Goal: Information Seeking & Learning: Check status

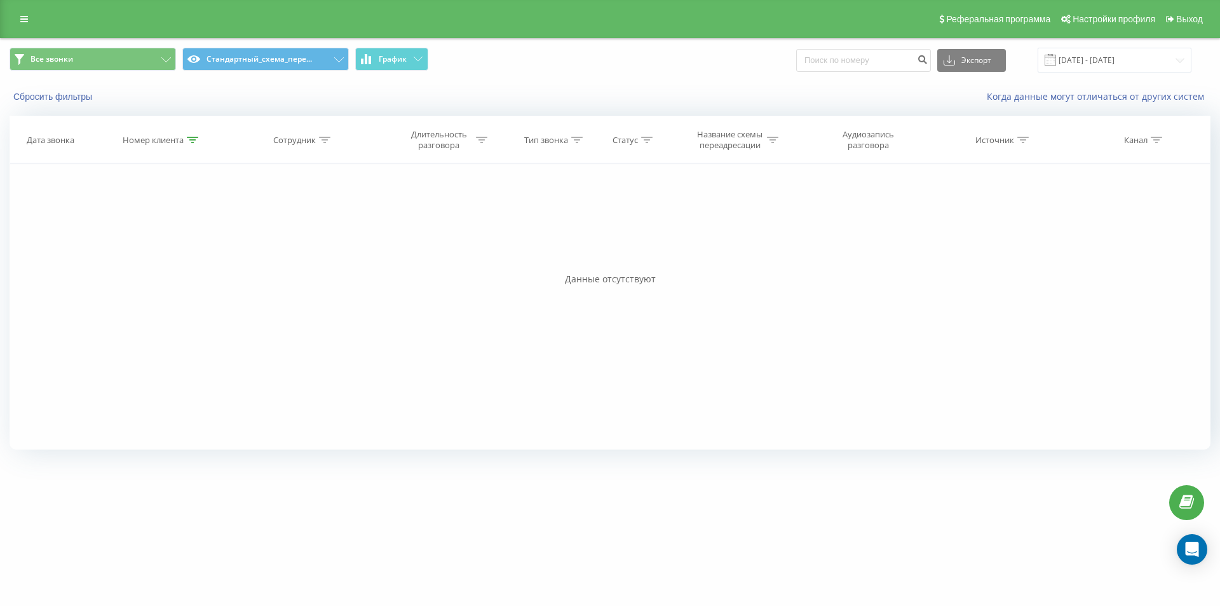
click at [188, 139] on icon at bounding box center [192, 140] width 11 height 6
drag, startPoint x: 182, startPoint y: 236, endPoint x: 42, endPoint y: 179, distance: 151.1
click at [69, 195] on div "Фильтровать по условию Содержит 380505375117 Отмена OK Фильтровать по условию С…" at bounding box center [610, 306] width 1201 height 286
paste input "686040437"
click button "OK" at bounding box center [189, 257] width 54 height 16
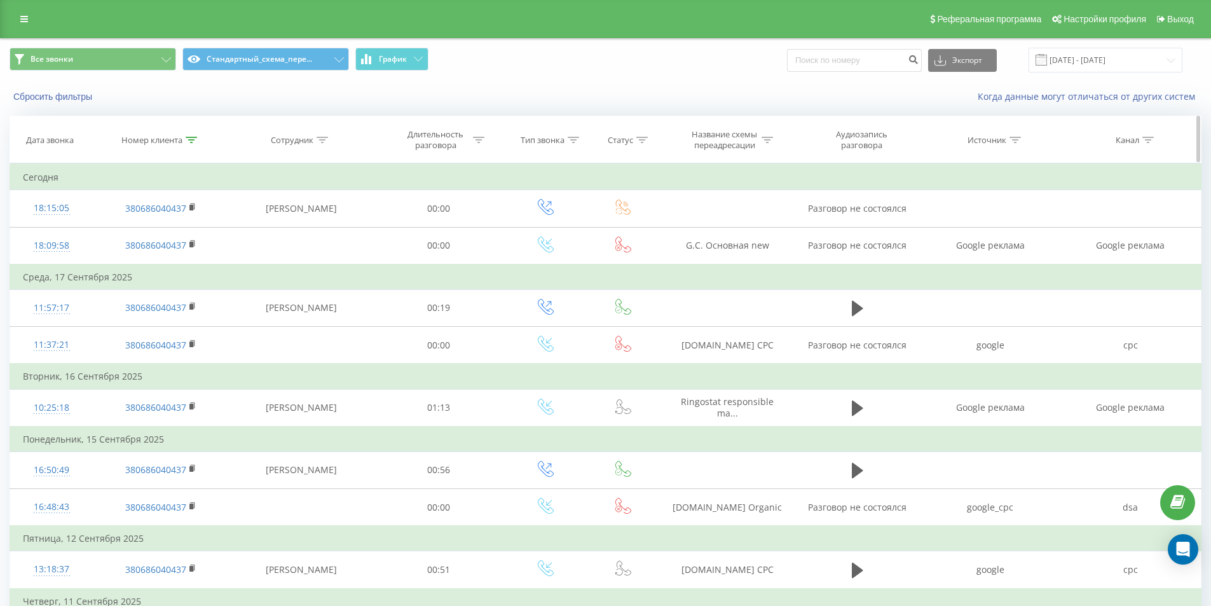
click at [189, 140] on icon at bounding box center [191, 140] width 11 height 6
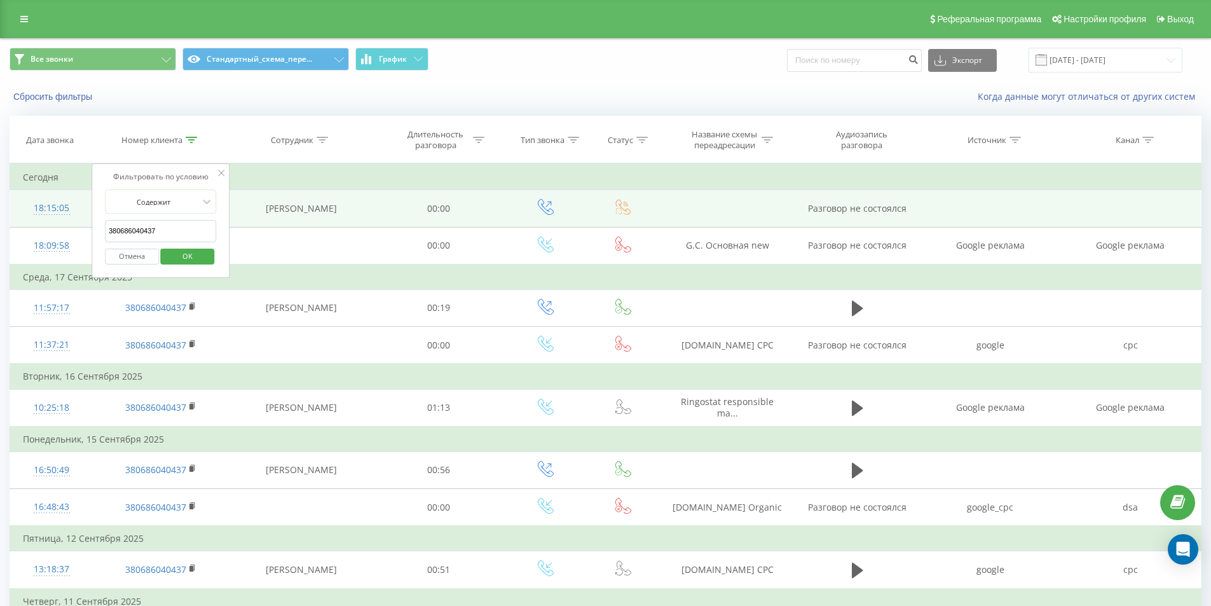
drag, startPoint x: 179, startPoint y: 232, endPoint x: 62, endPoint y: 195, distance: 122.6
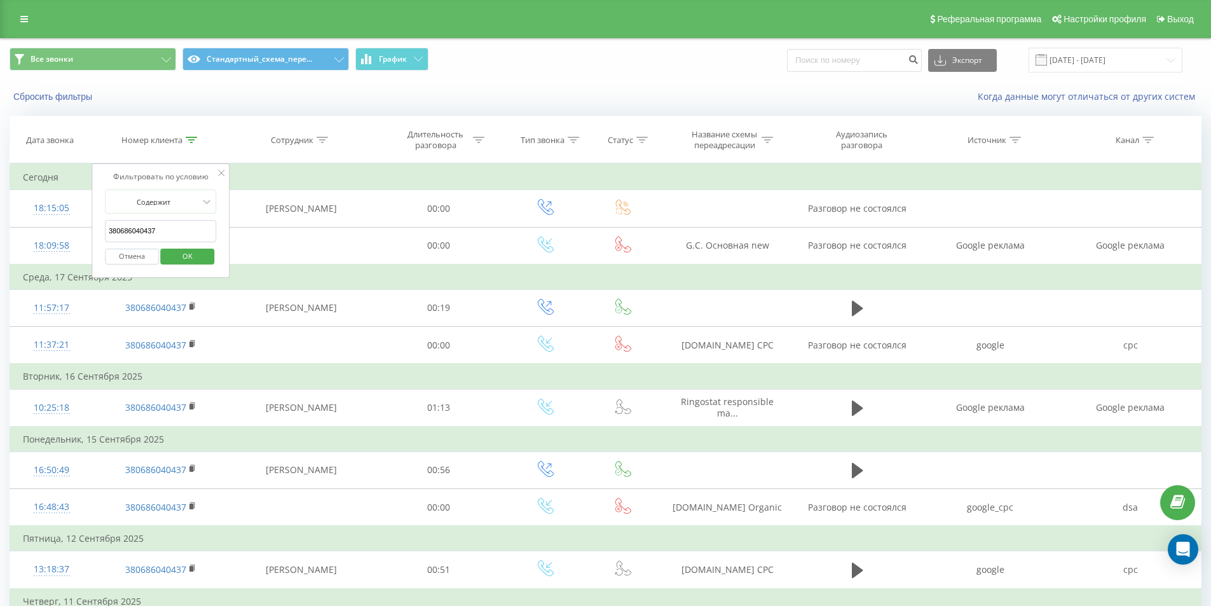
paste input "931839889"
click button "OK" at bounding box center [188, 257] width 54 height 16
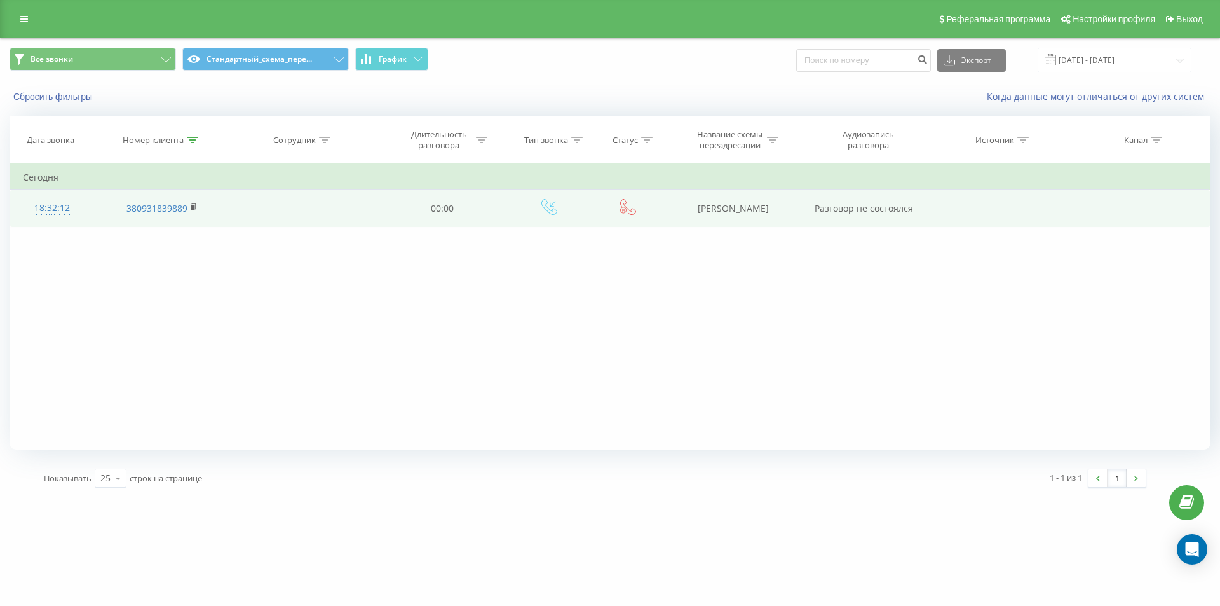
drag, startPoint x: 686, startPoint y: 222, endPoint x: 800, endPoint y: 221, distance: 113.8
click at [800, 221] on td "[PERSON_NAME]" at bounding box center [733, 208] width 136 height 37
copy td "[PERSON_NAME]"
click at [65, 205] on div "18:32:12" at bounding box center [52, 208] width 58 height 25
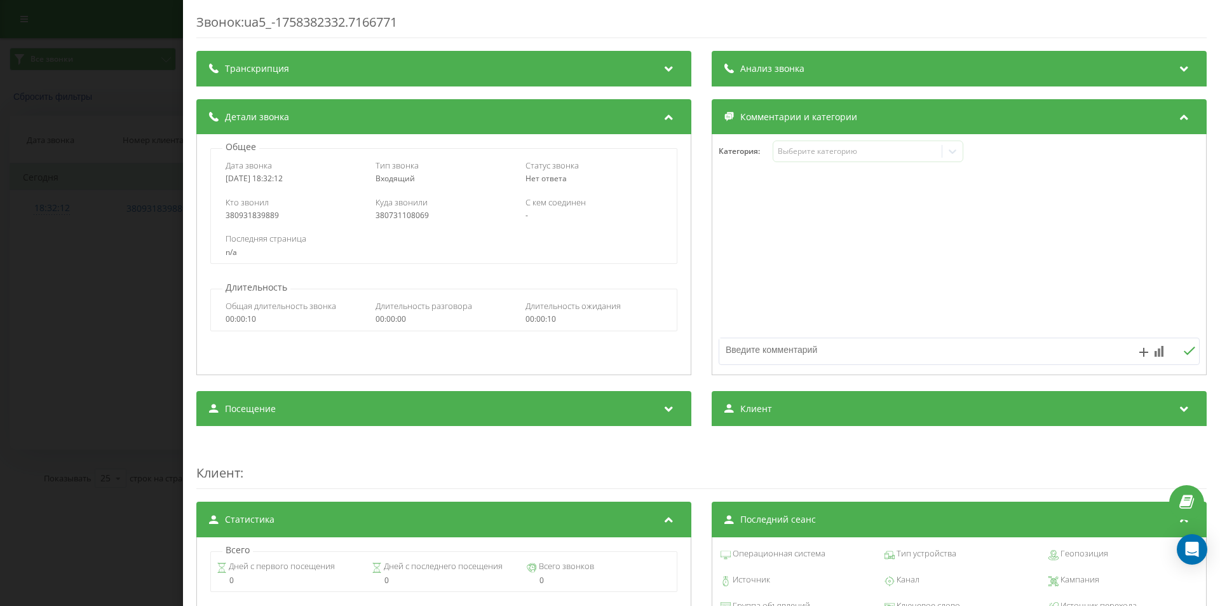
click at [395, 214] on div "380731108069" at bounding box center [444, 215] width 137 height 9
copy div "380731108069"
click at [130, 228] on div "Звонок : ua5_-1758382332.7166771 Транскрипция Для анализа AI будущих звонков на…" at bounding box center [610, 303] width 1220 height 606
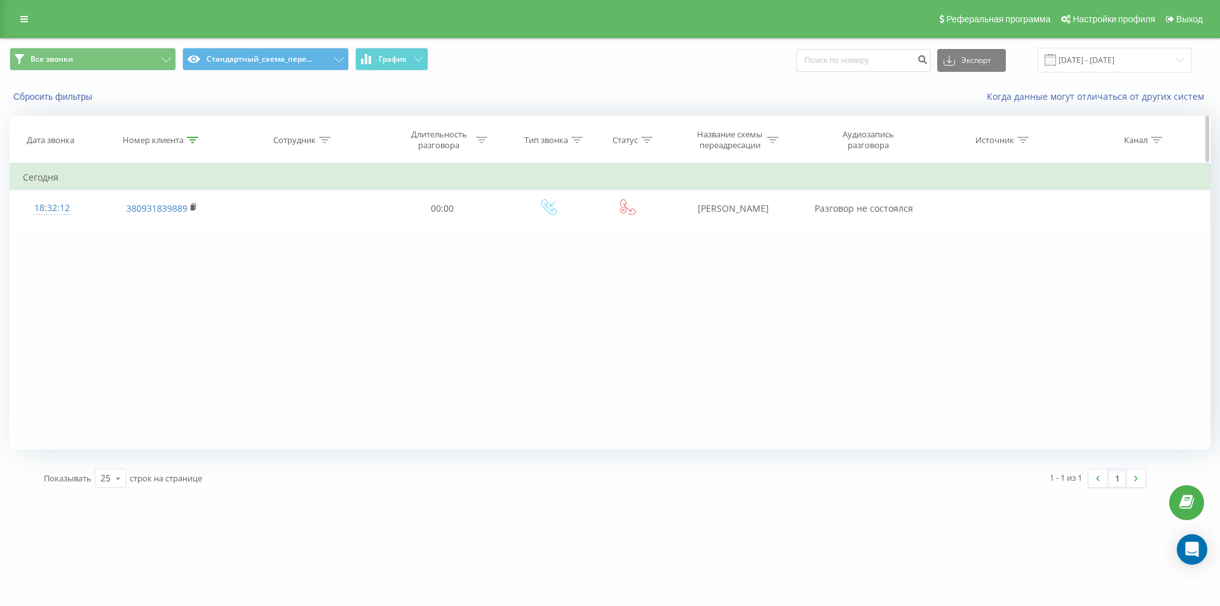
click at [191, 142] on icon at bounding box center [192, 140] width 11 height 6
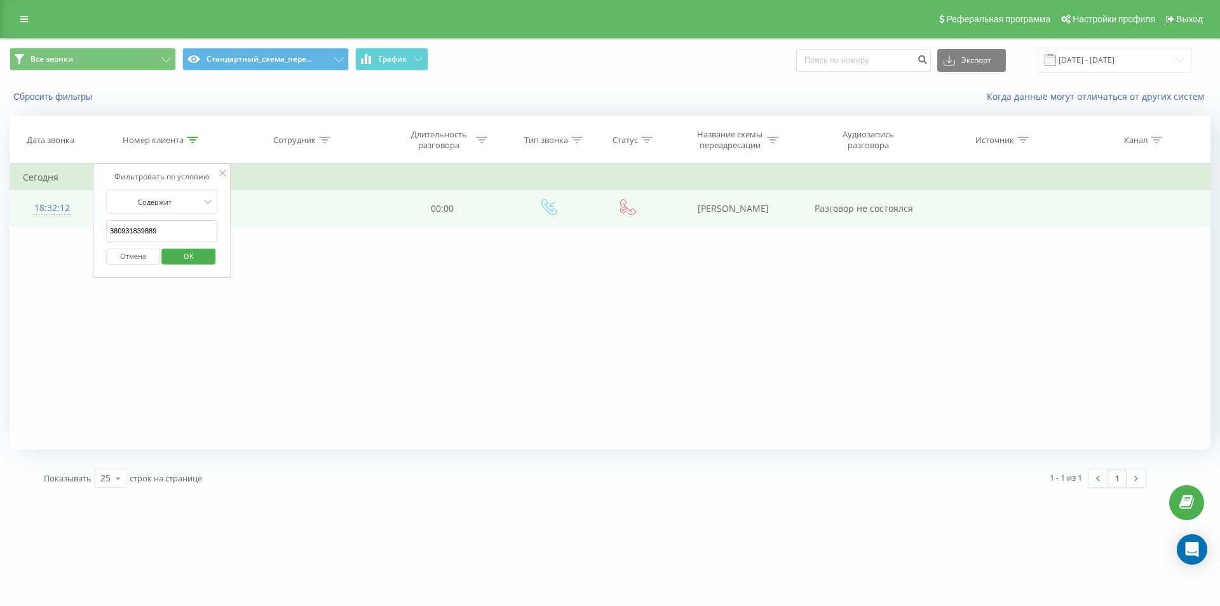
drag, startPoint x: 177, startPoint y: 234, endPoint x: 28, endPoint y: 202, distance: 152.9
click at [36, 205] on table "Фильтровать по условию Содержит 380931839889 Отмена OK Фильтровать по условию С…" at bounding box center [610, 195] width 1201 height 64
paste input "62037058"
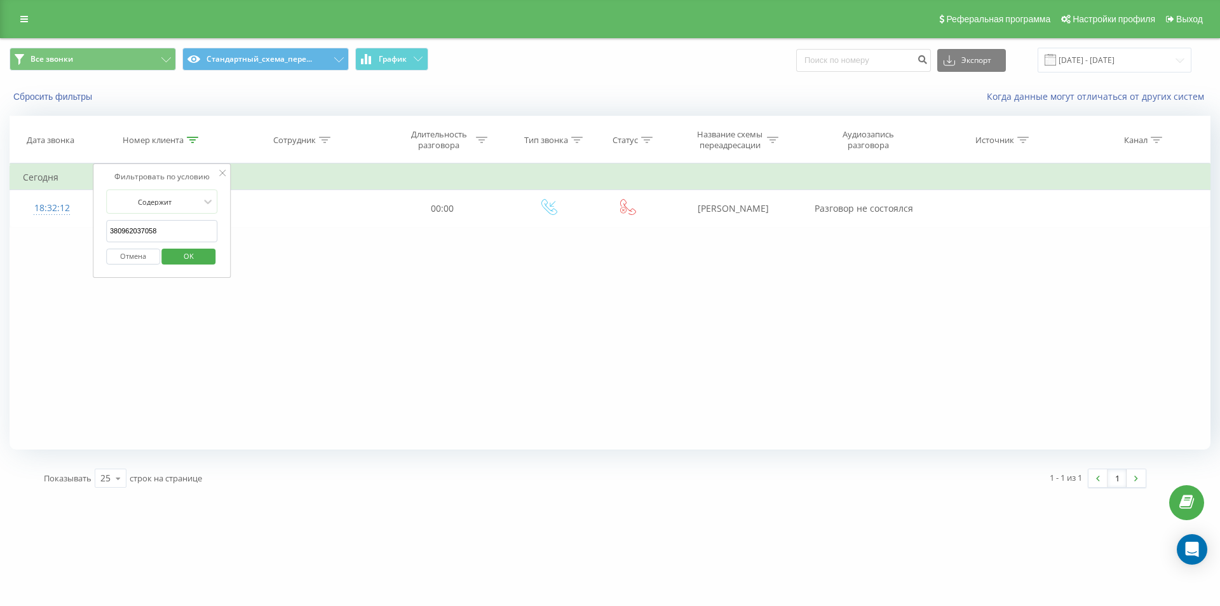
click at [202, 251] on span "OK" at bounding box center [189, 256] width 36 height 20
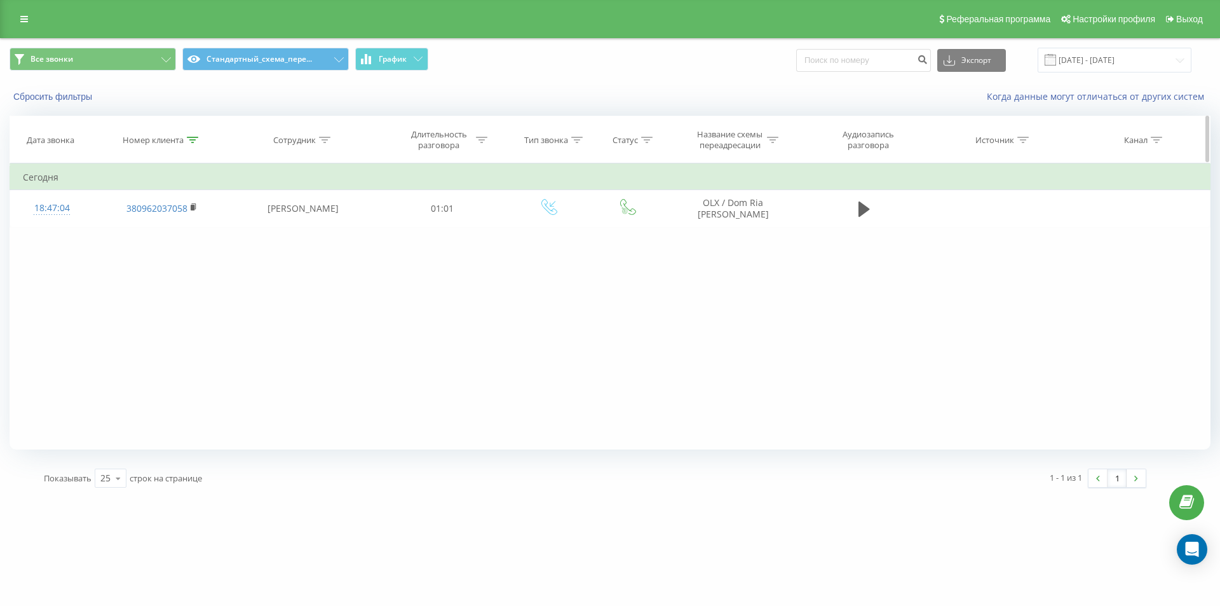
click at [192, 139] on icon at bounding box center [192, 140] width 11 height 6
drag, startPoint x: 192, startPoint y: 233, endPoint x: 0, endPoint y: 161, distance: 204.8
click at [0, 163] on div "Все звонки Стандартный_схема_пере... График Экспорт .csv .xls .xlsx [DATE] - [D…" at bounding box center [610, 267] width 1220 height 459
paste input "77336550"
click at [184, 258] on span "OK" at bounding box center [189, 256] width 36 height 20
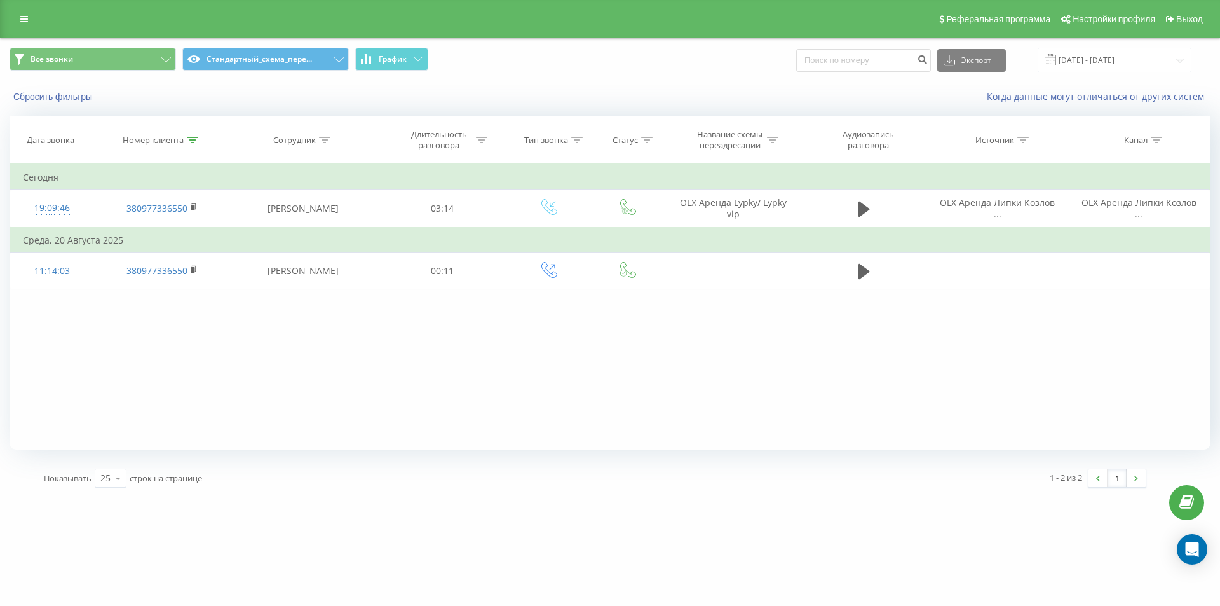
drag, startPoint x: 193, startPoint y: 135, endPoint x: 181, endPoint y: 196, distance: 62.1
click at [193, 136] on div at bounding box center [192, 140] width 11 height 11
drag, startPoint x: 177, startPoint y: 228, endPoint x: 107, endPoint y: 208, distance: 72.6
click at [107, 208] on form "Содержит 380977336550 Отмена OK" at bounding box center [162, 229] width 112 height 81
paste input "639500231"
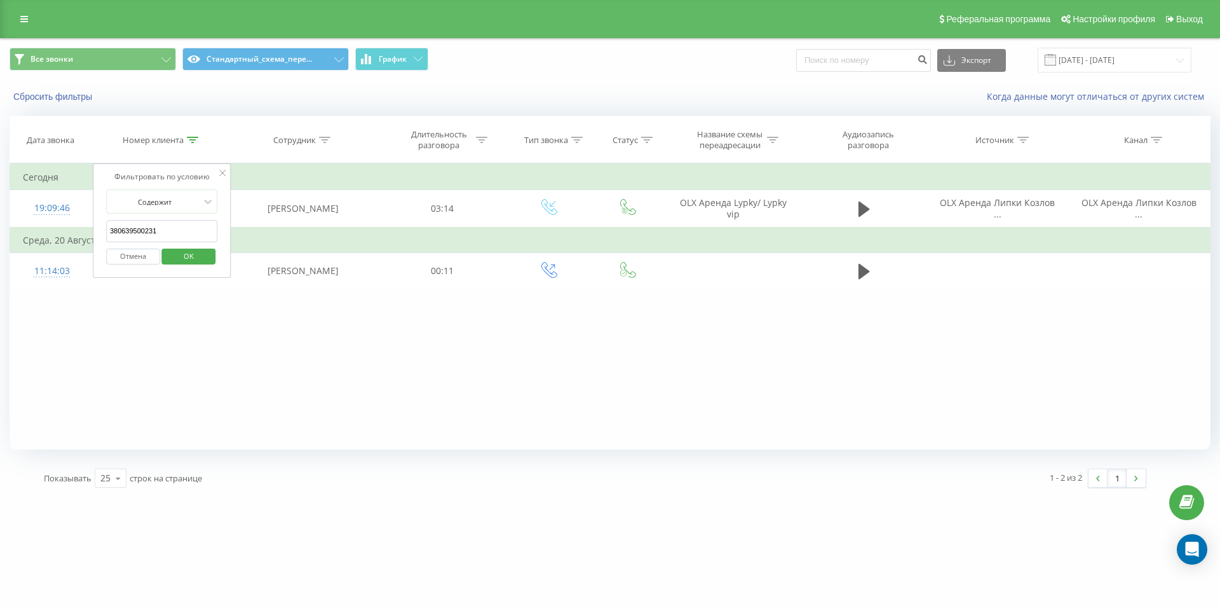
click at [165, 245] on div "Отмена OK" at bounding box center [162, 256] width 112 height 29
click at [179, 252] on span "OK" at bounding box center [189, 256] width 36 height 20
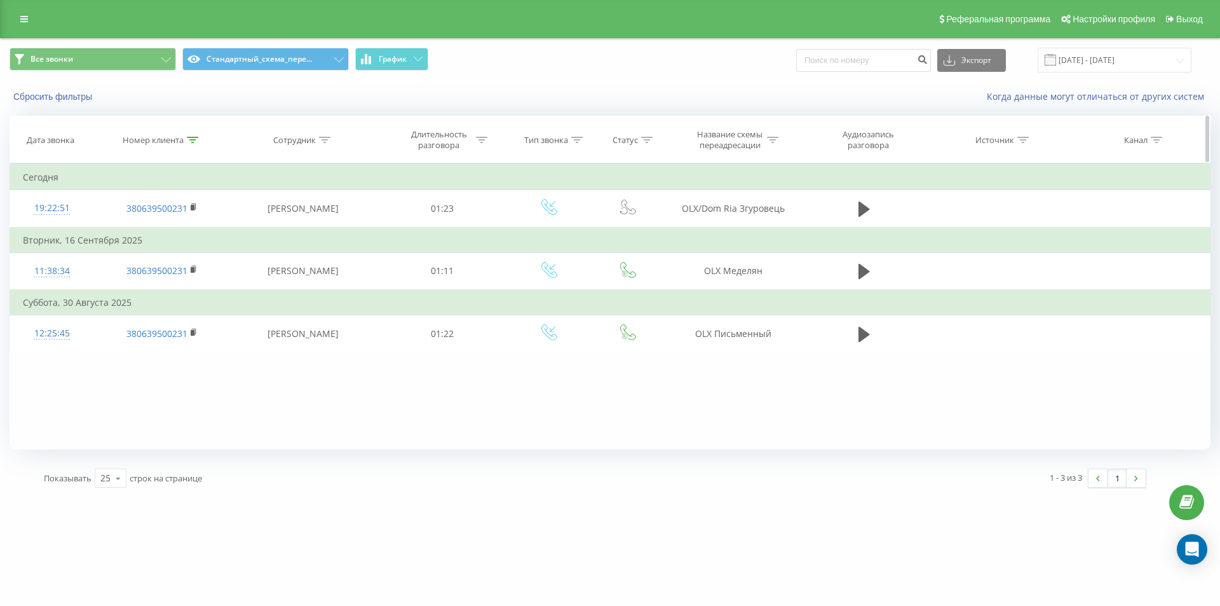
click at [194, 144] on div at bounding box center [192, 140] width 11 height 11
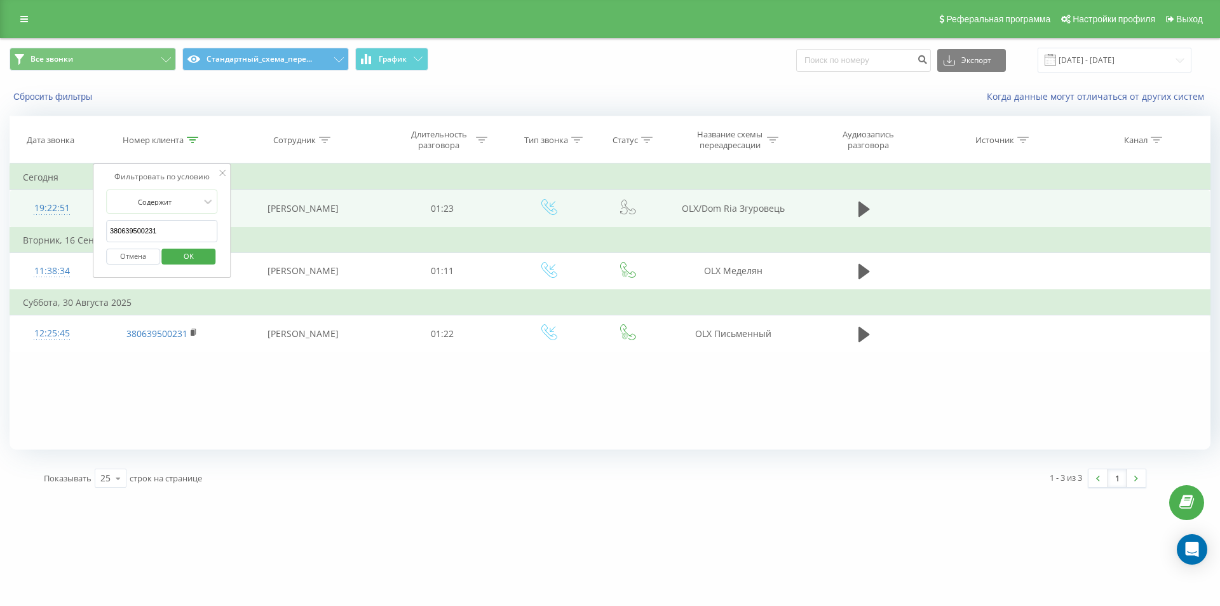
drag, startPoint x: 177, startPoint y: 239, endPoint x: 49, endPoint y: 209, distance: 131.2
click at [49, 209] on table "Фильтровать по условию Содержит 380639500231 Отмена OK Фильтровать по условию С…" at bounding box center [610, 257] width 1201 height 189
paste input "79426866"
click button "OK" at bounding box center [189, 257] width 54 height 16
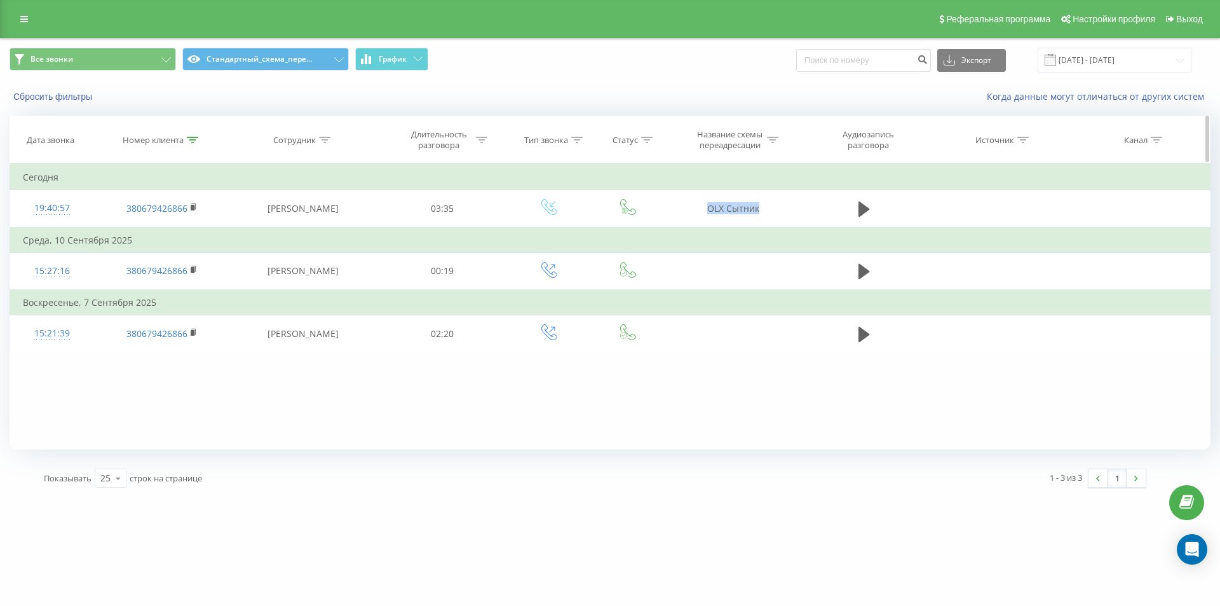
drag, startPoint x: 709, startPoint y: 211, endPoint x: 699, endPoint y: 120, distance: 91.5
click at [799, 211] on td "OLX Сытник" at bounding box center [733, 209] width 136 height 38
copy td "OLX Сытник"
click at [191, 140] on icon at bounding box center [192, 140] width 11 height 6
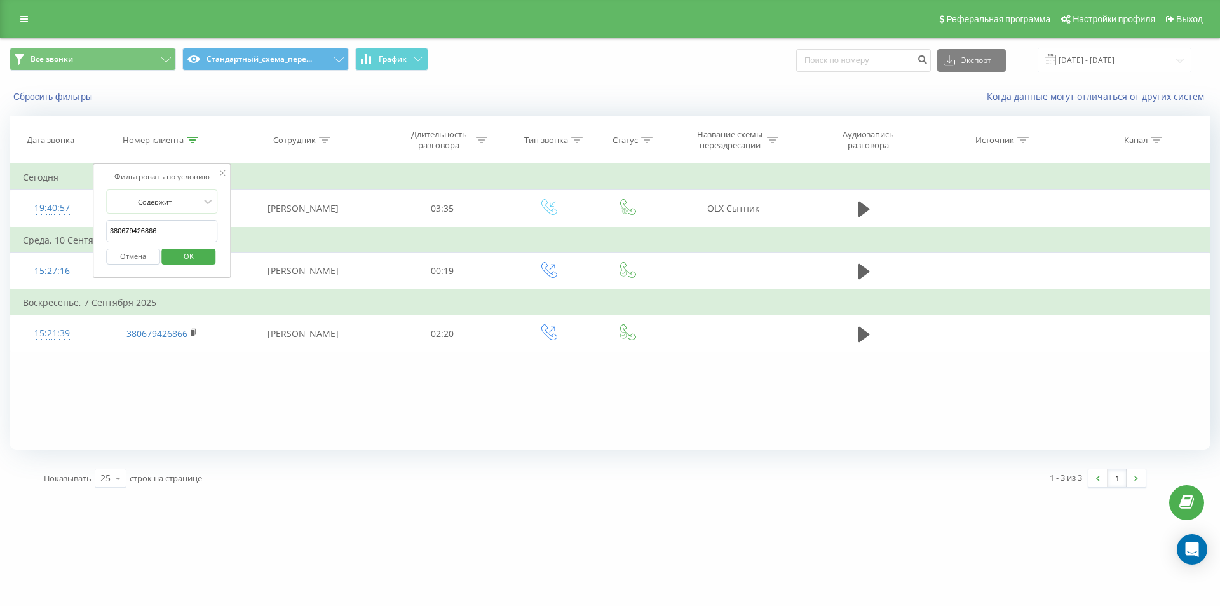
drag, startPoint x: 175, startPoint y: 226, endPoint x: 74, endPoint y: 188, distance: 108.4
click at [76, 192] on table "Фильтровать по условию Содержит 380679426866 Отмена OK Фильтровать по условию С…" at bounding box center [610, 257] width 1201 height 189
paste input "930533393"
type input "380930533393"
click button "OK" at bounding box center [189, 257] width 54 height 16
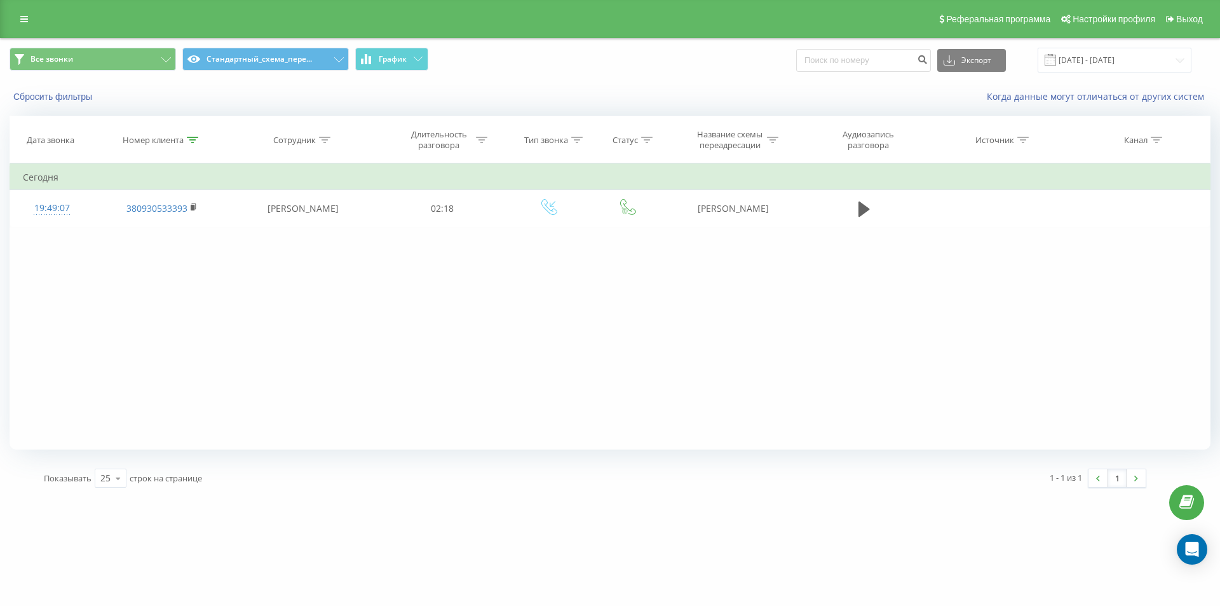
click at [140, 322] on div "Фильтровать по условию Содержит 380930533393 Отмена OK Фильтровать по условию С…" at bounding box center [610, 306] width 1201 height 286
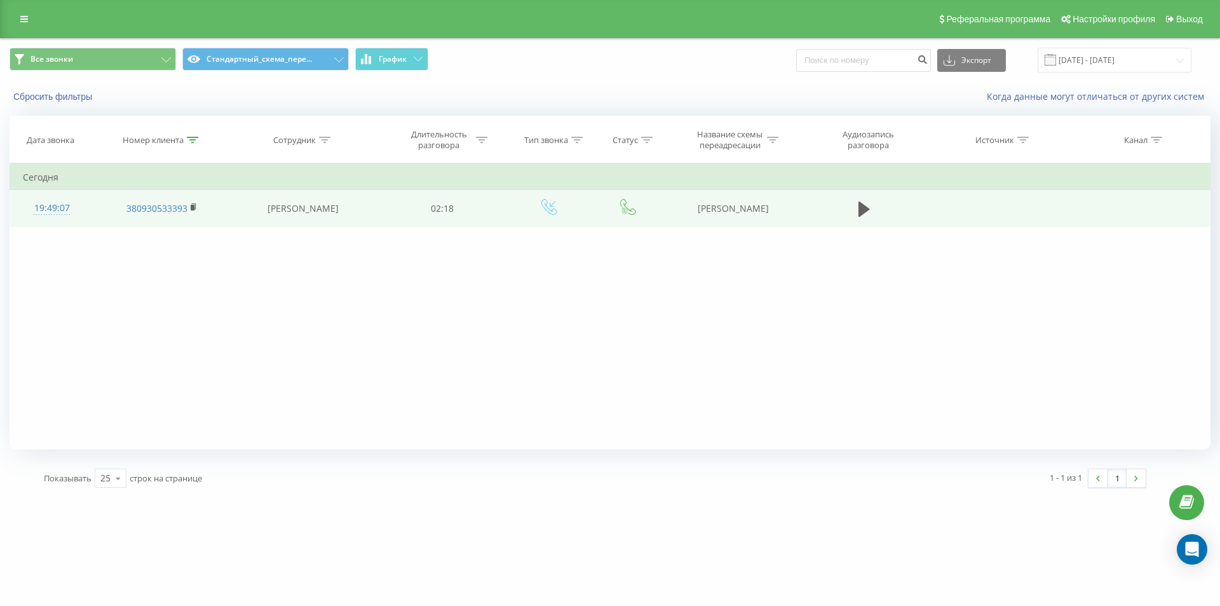
drag, startPoint x: 686, startPoint y: 207, endPoint x: 778, endPoint y: 207, distance: 92.2
click at [778, 207] on td "[PERSON_NAME]" at bounding box center [733, 208] width 136 height 37
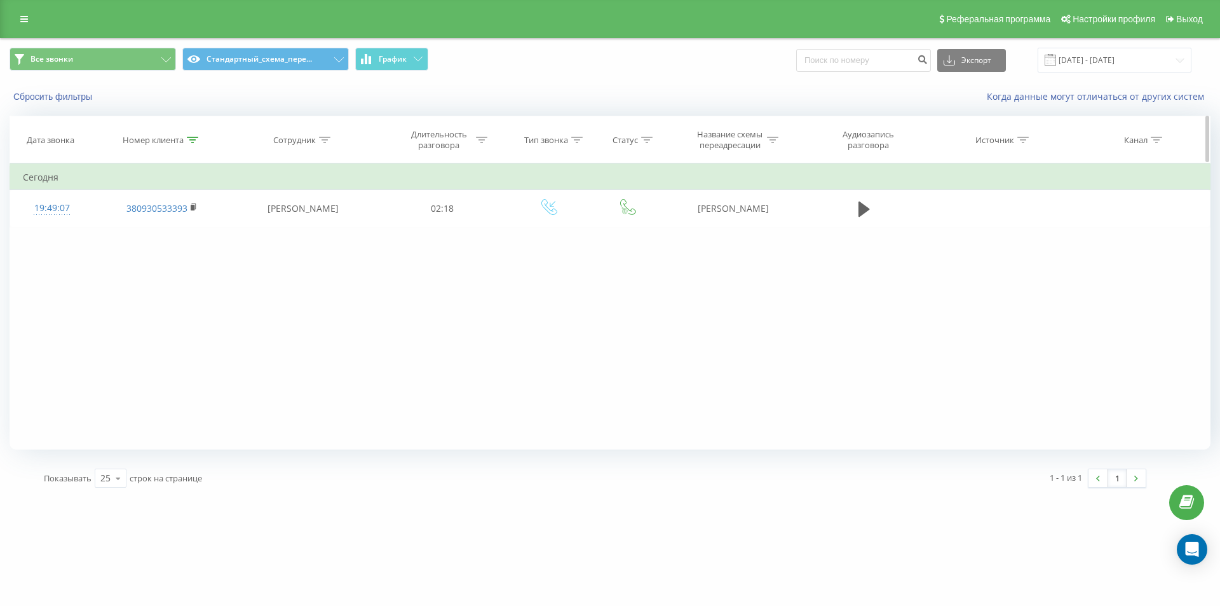
copy td "[PERSON_NAME]"
